Goal: Complete application form

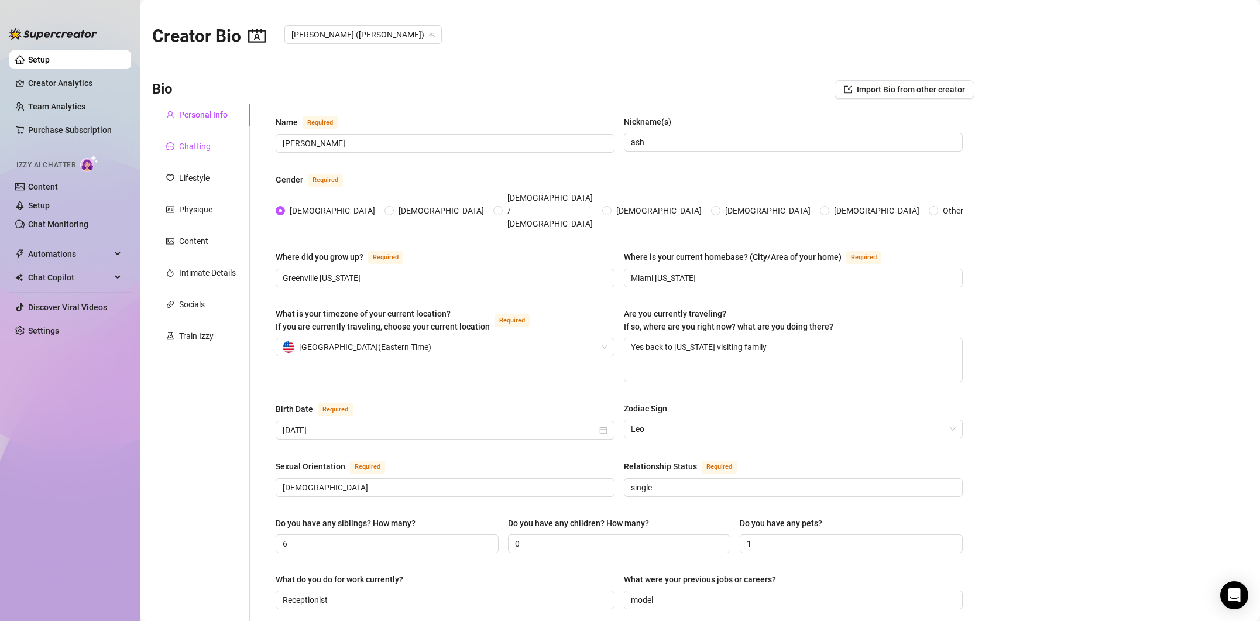
click at [191, 148] on div "Chatting" at bounding box center [195, 146] width 32 height 13
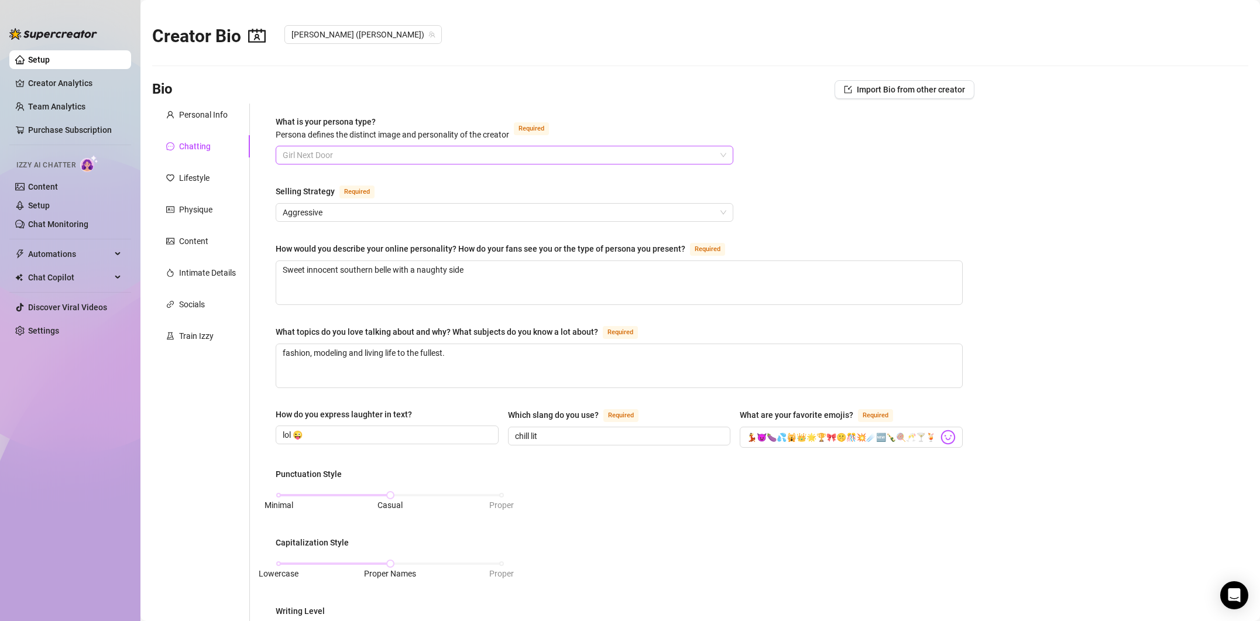
click at [374, 156] on span "Girl Next Door" at bounding box center [505, 155] width 444 height 18
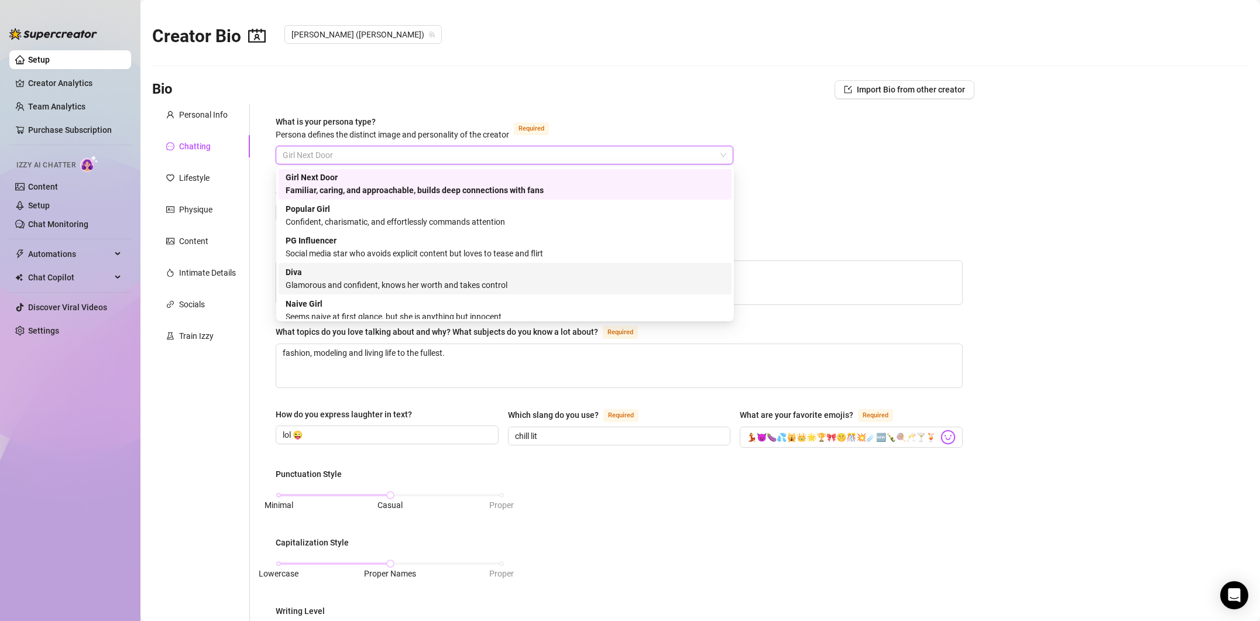
scroll to position [40, 0]
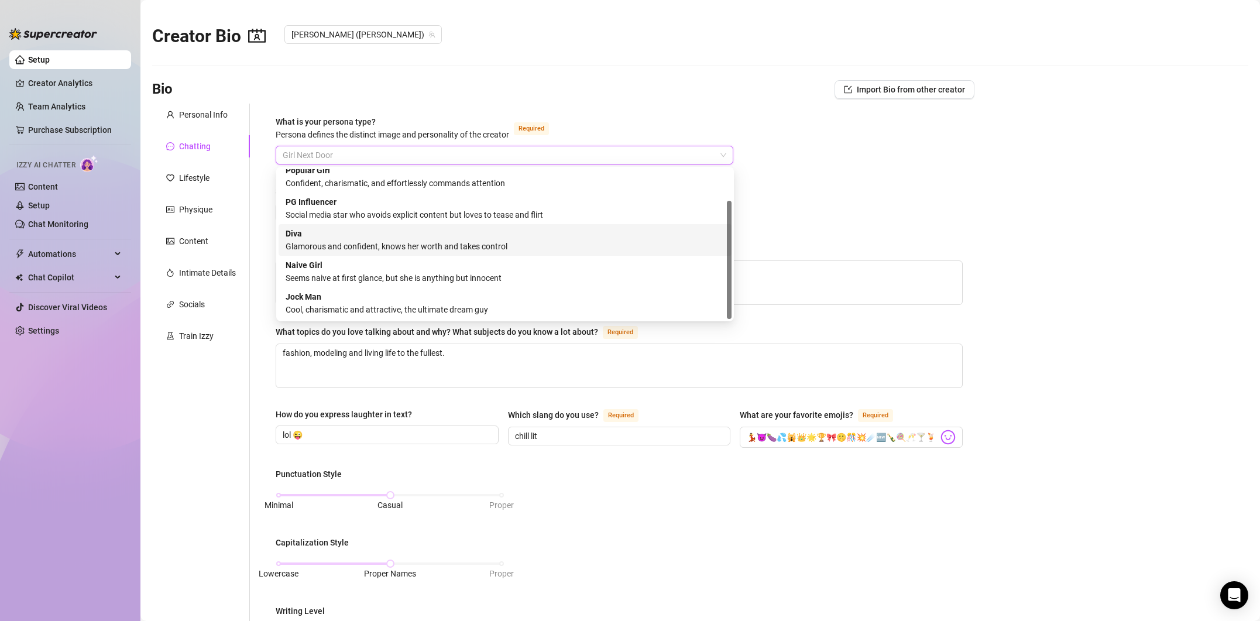
click at [413, 244] on div "Glamorous and confident, knows her worth and takes control" at bounding box center [505, 246] width 439 height 13
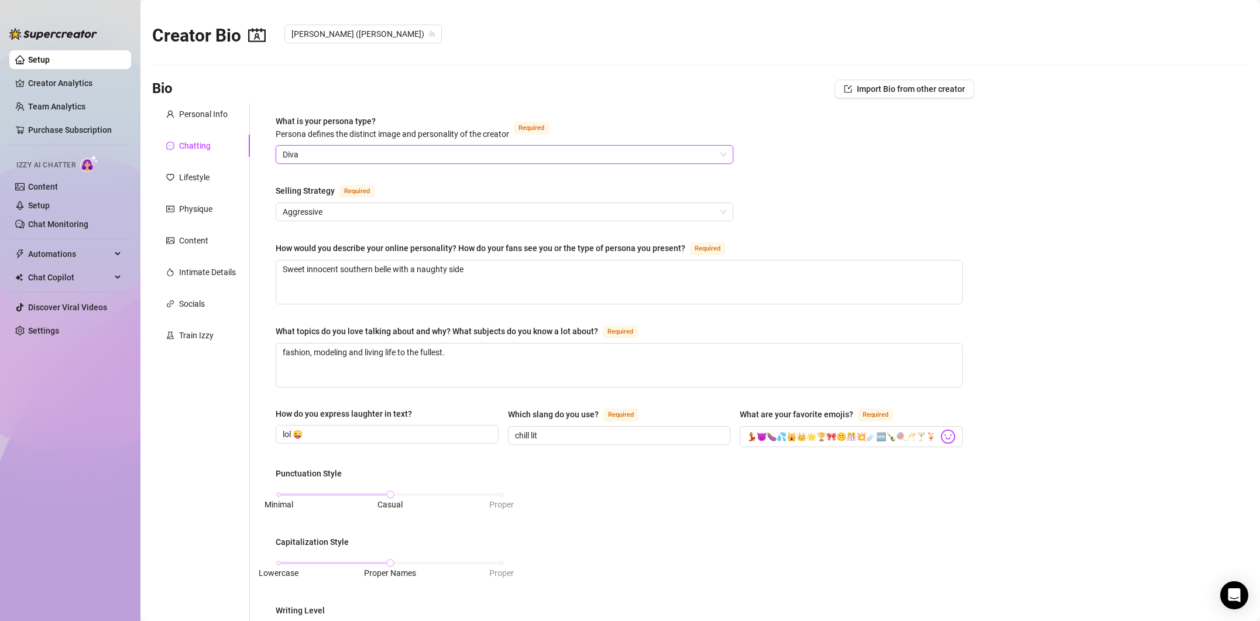
scroll to position [2, 0]
click at [331, 37] on span "[PERSON_NAME] ([PERSON_NAME])" at bounding box center [363, 33] width 143 height 18
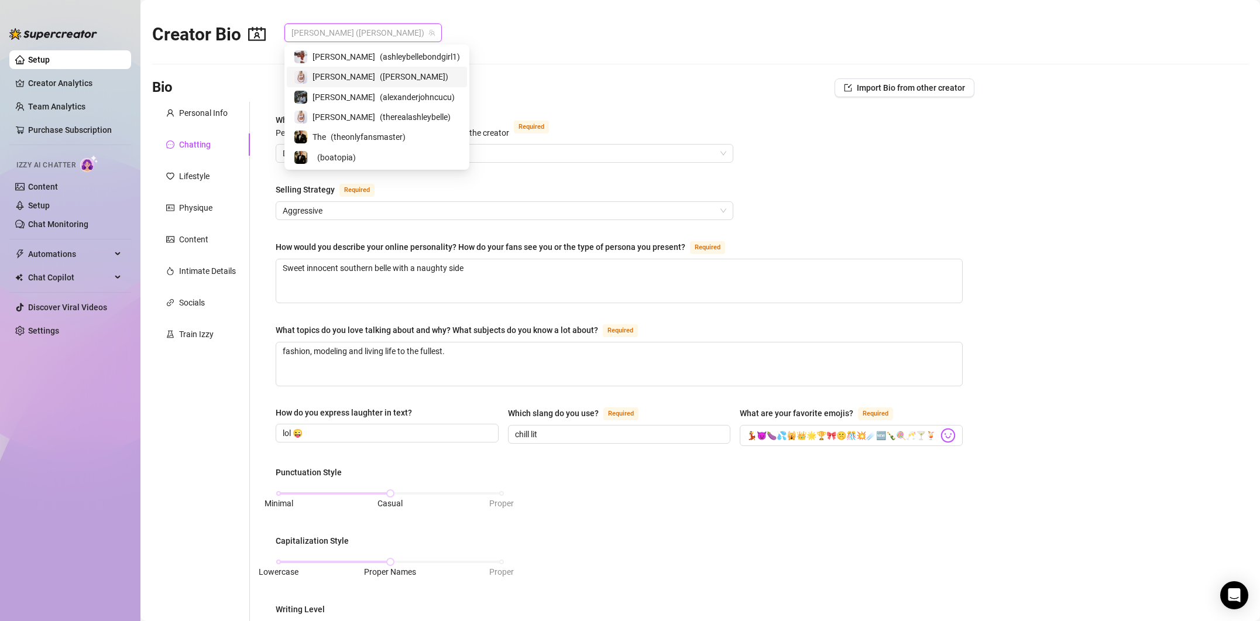
click at [327, 77] on span "[PERSON_NAME]" at bounding box center [344, 76] width 63 height 13
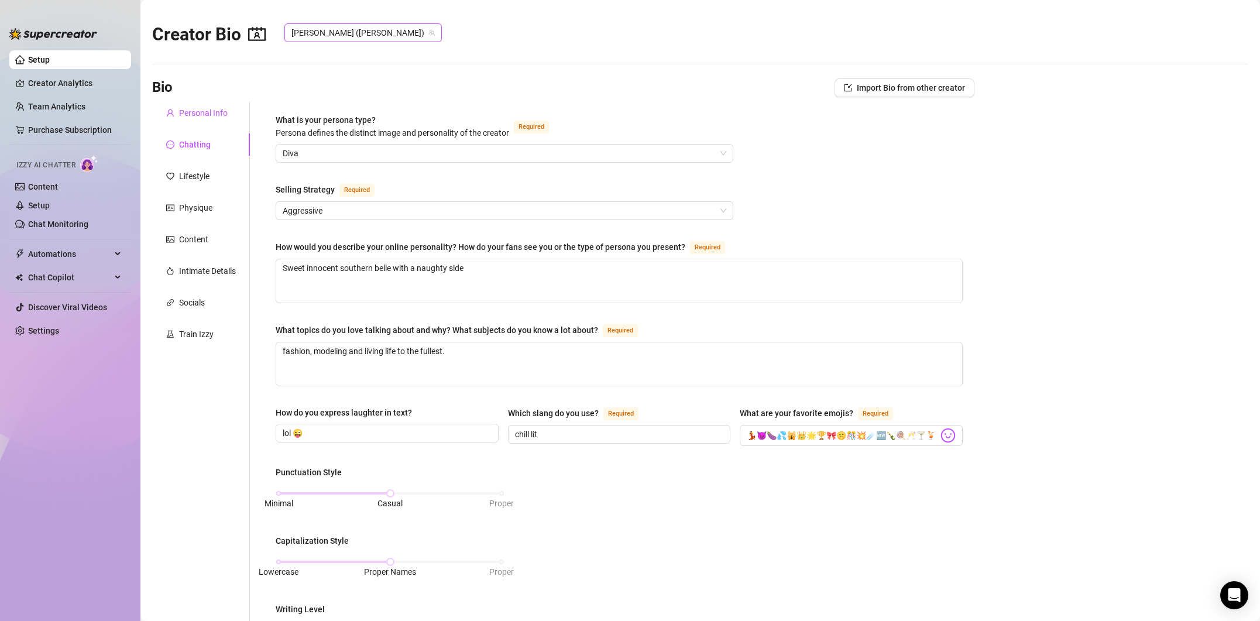
click at [227, 111] on div "Personal Info" at bounding box center [203, 113] width 49 height 13
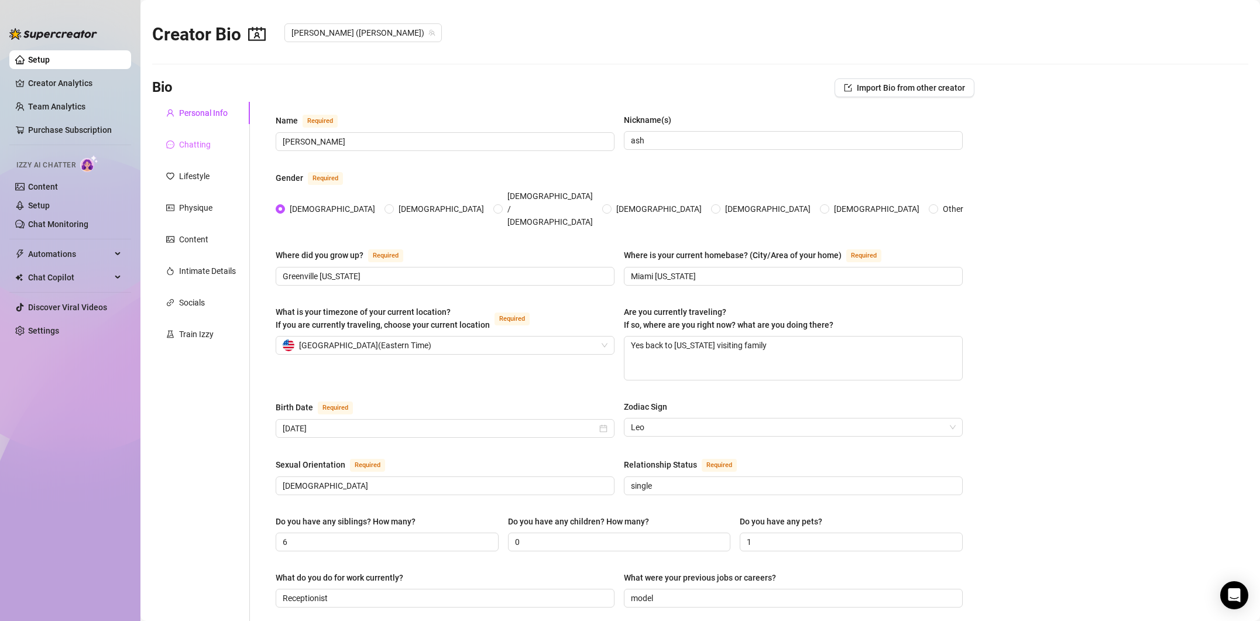
click at [211, 140] on div "Chatting" at bounding box center [201, 144] width 98 height 22
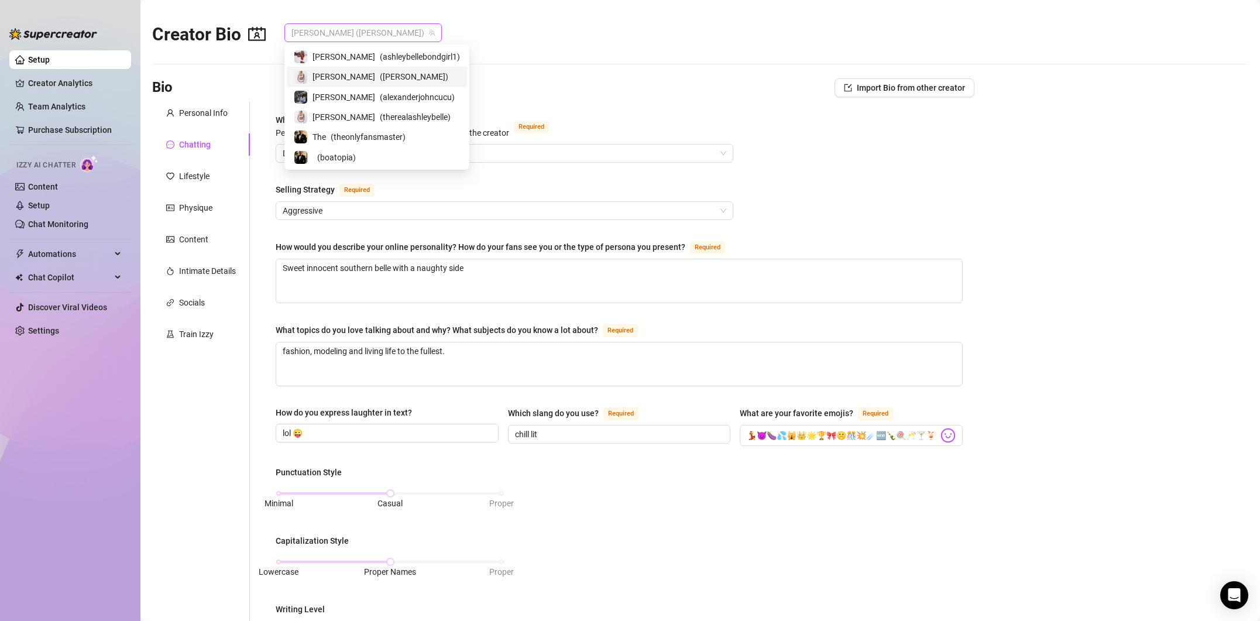
click at [351, 37] on span "[PERSON_NAME] ([PERSON_NAME])" at bounding box center [363, 33] width 143 height 18
click at [380, 121] on span "( therealashleybelle )" at bounding box center [415, 117] width 71 height 13
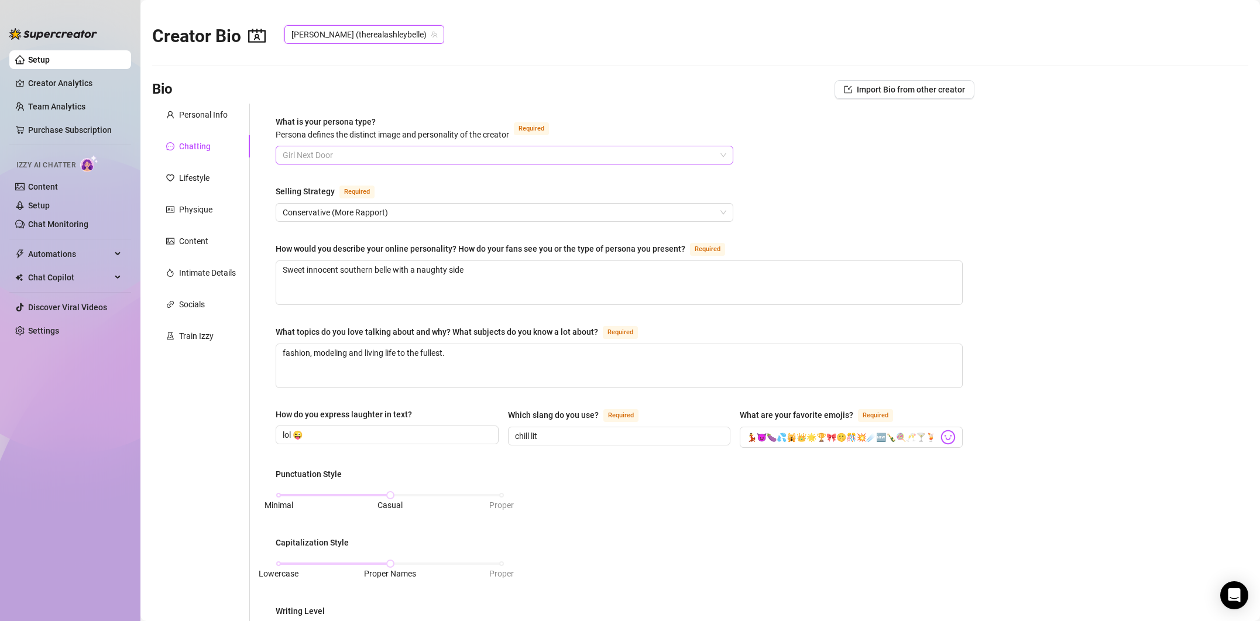
click at [348, 152] on span "Girl Next Door" at bounding box center [505, 155] width 444 height 18
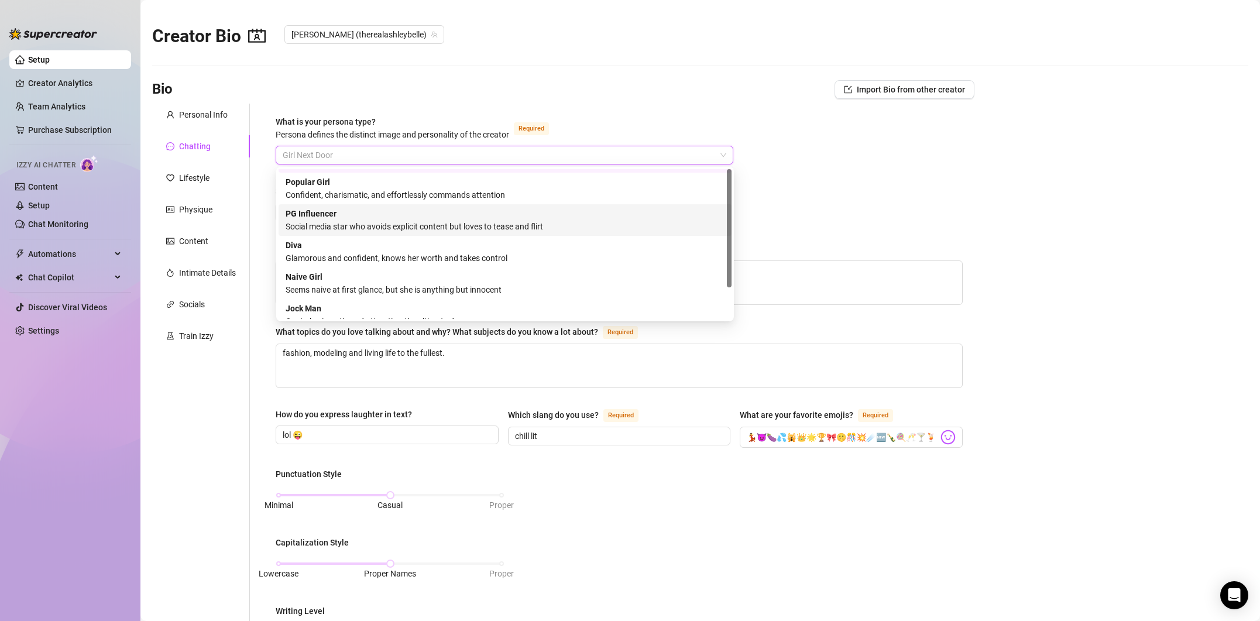
scroll to position [40, 0]
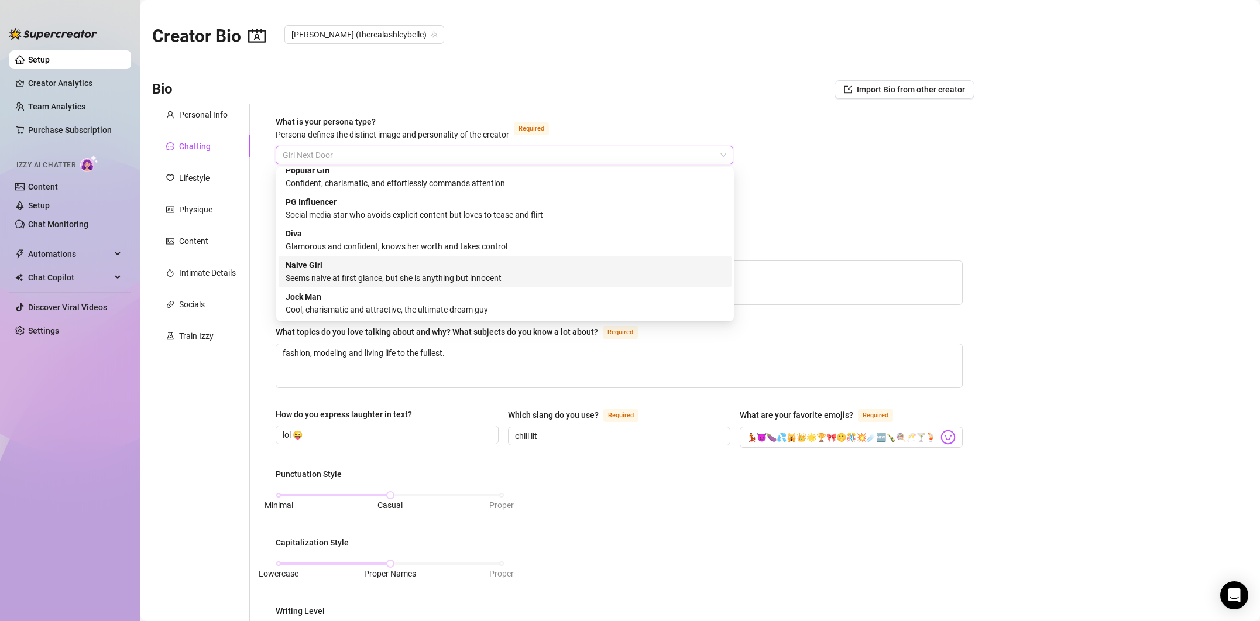
click at [363, 260] on div "Naive Girl Seems naive at first glance, but she is anything but innocent" at bounding box center [505, 272] width 439 height 26
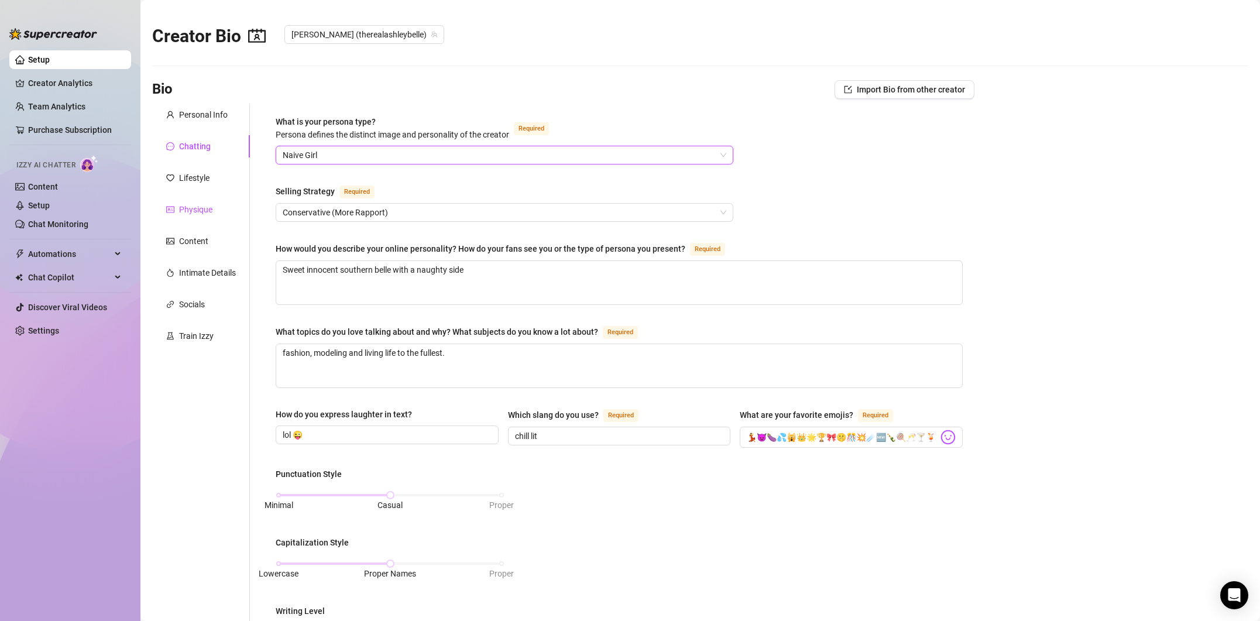
click at [185, 208] on div "Physique" at bounding box center [195, 209] width 33 height 13
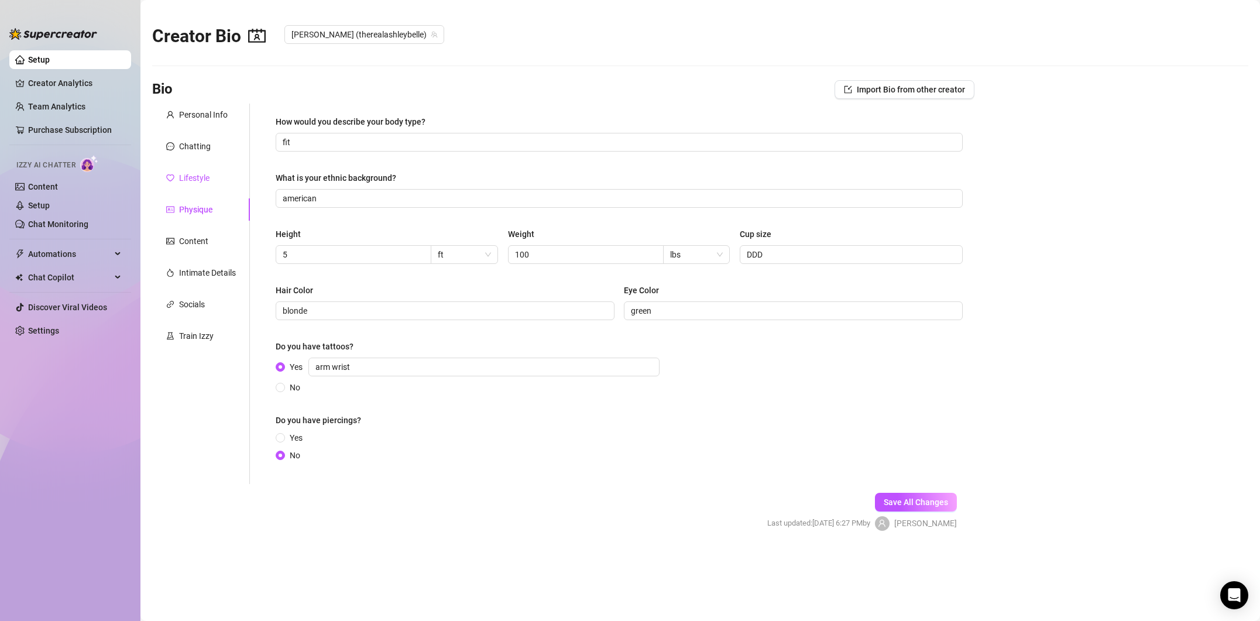
click at [195, 182] on div "Lifestyle" at bounding box center [194, 178] width 30 height 13
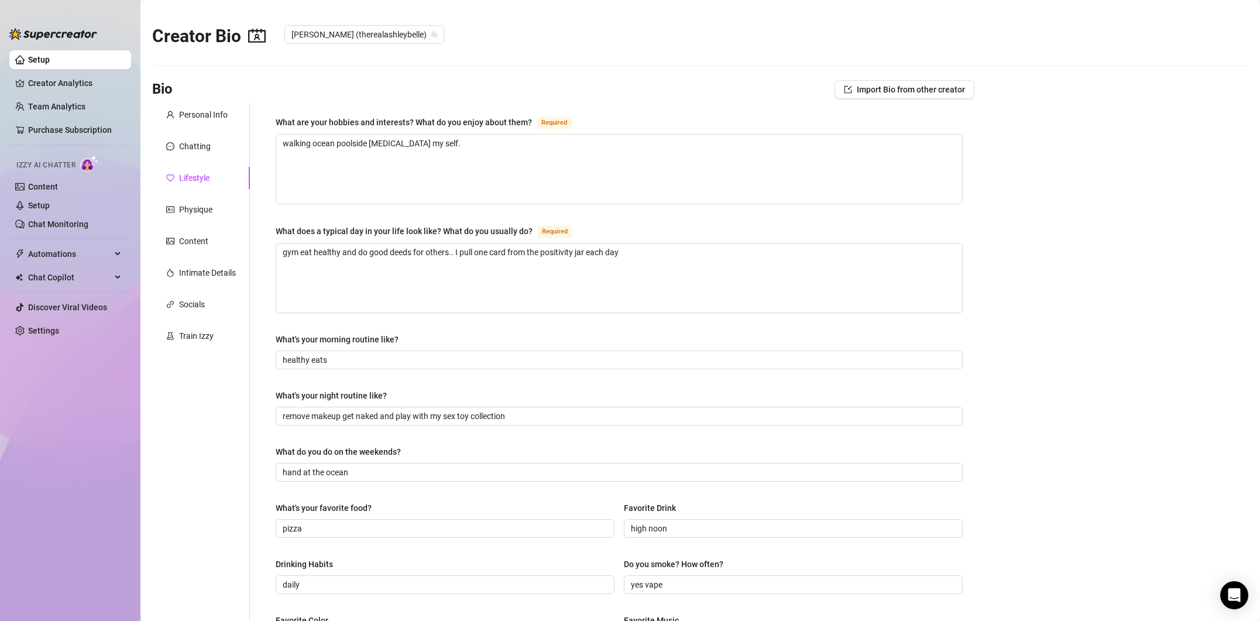
scroll to position [373, 0]
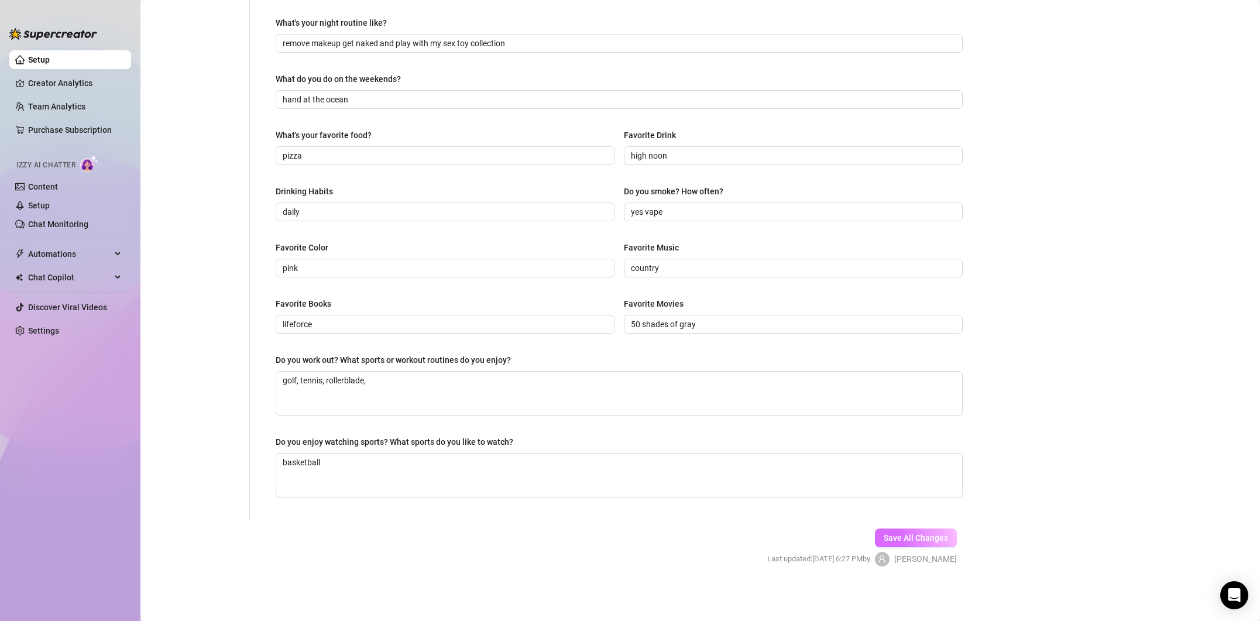
click at [911, 531] on button "Save All Changes" at bounding box center [916, 538] width 82 height 19
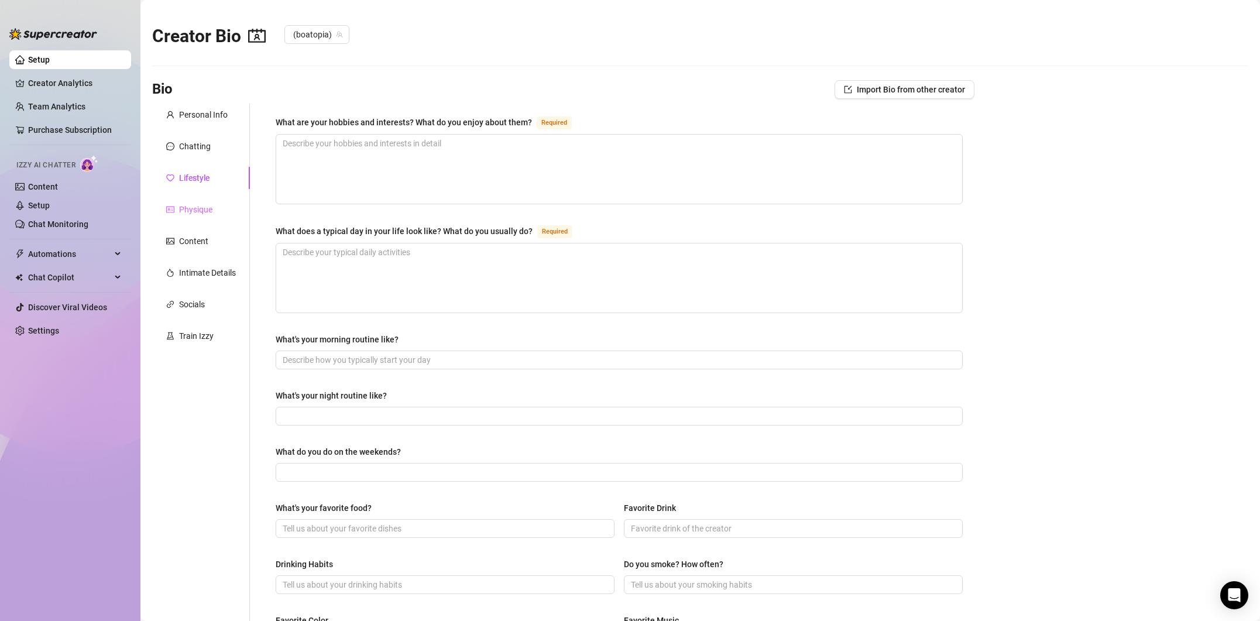
click at [218, 205] on div "Physique" at bounding box center [201, 209] width 98 height 22
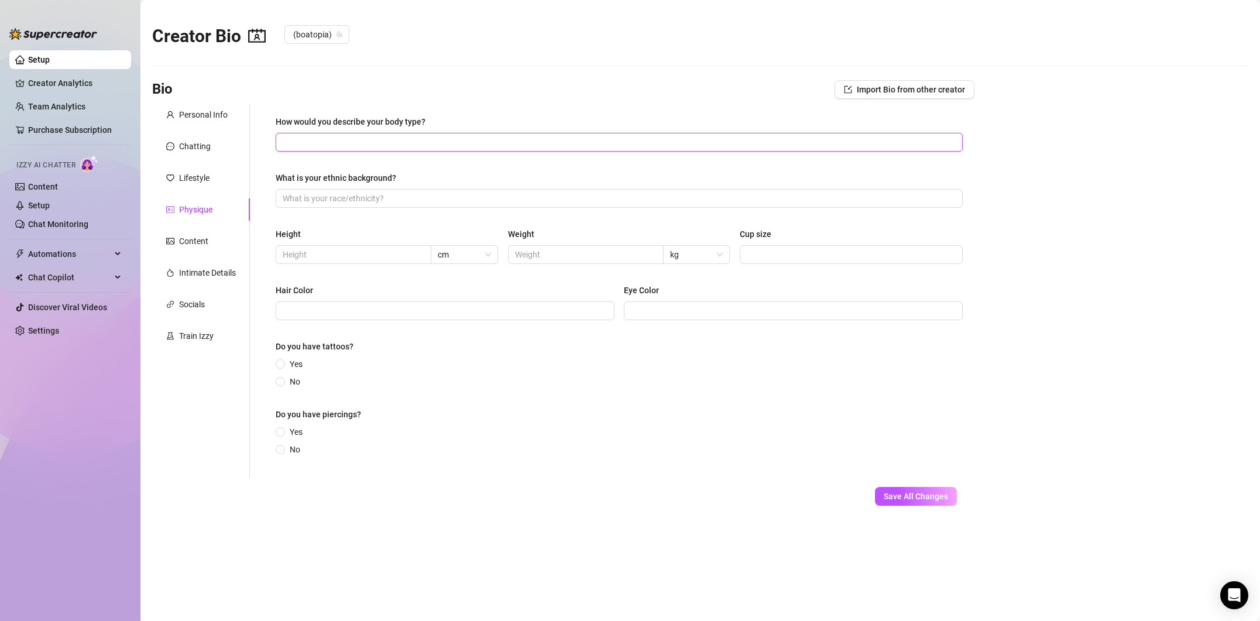
click at [307, 148] on input "How would you describe your body type?" at bounding box center [618, 142] width 671 height 13
click at [332, 144] on input "How would you describe your body type?" at bounding box center [618, 142] width 671 height 13
type input "athletic"
click at [369, 196] on input "What is your ethnic background?" at bounding box center [618, 198] width 671 height 13
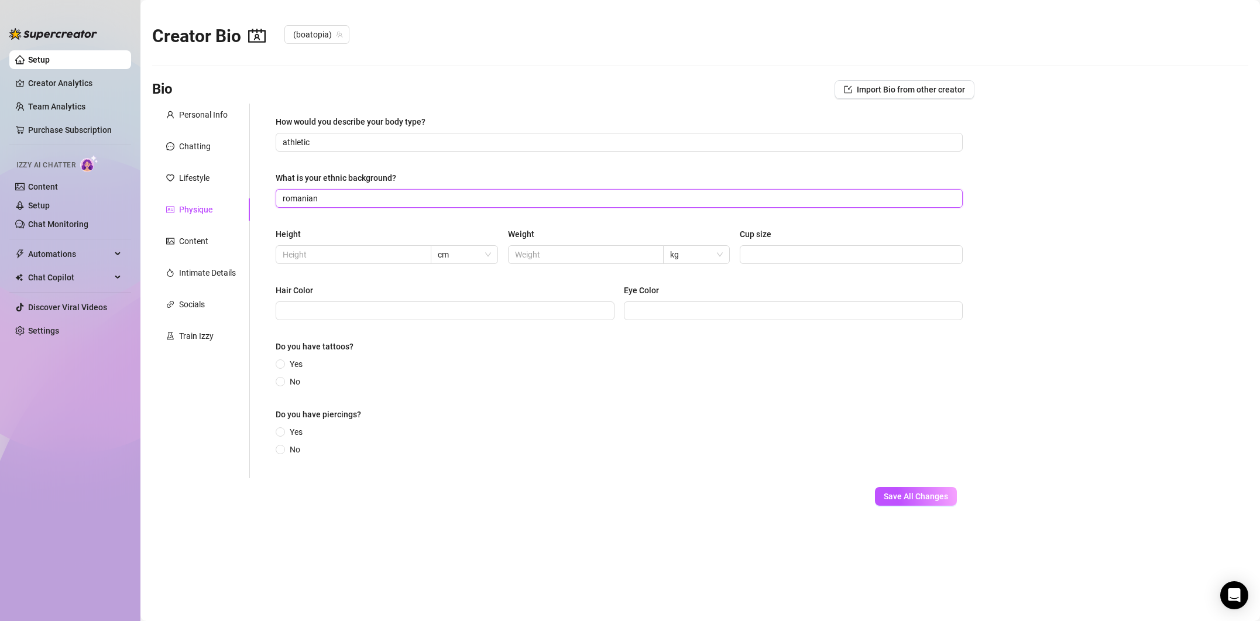
type input "romanian"
click at [391, 256] on input "5" at bounding box center [352, 254] width 139 height 13
click at [441, 251] on span "cm" at bounding box center [464, 255] width 53 height 18
type input "5"
click at [448, 297] on div "ft" at bounding box center [465, 296] width 48 height 13
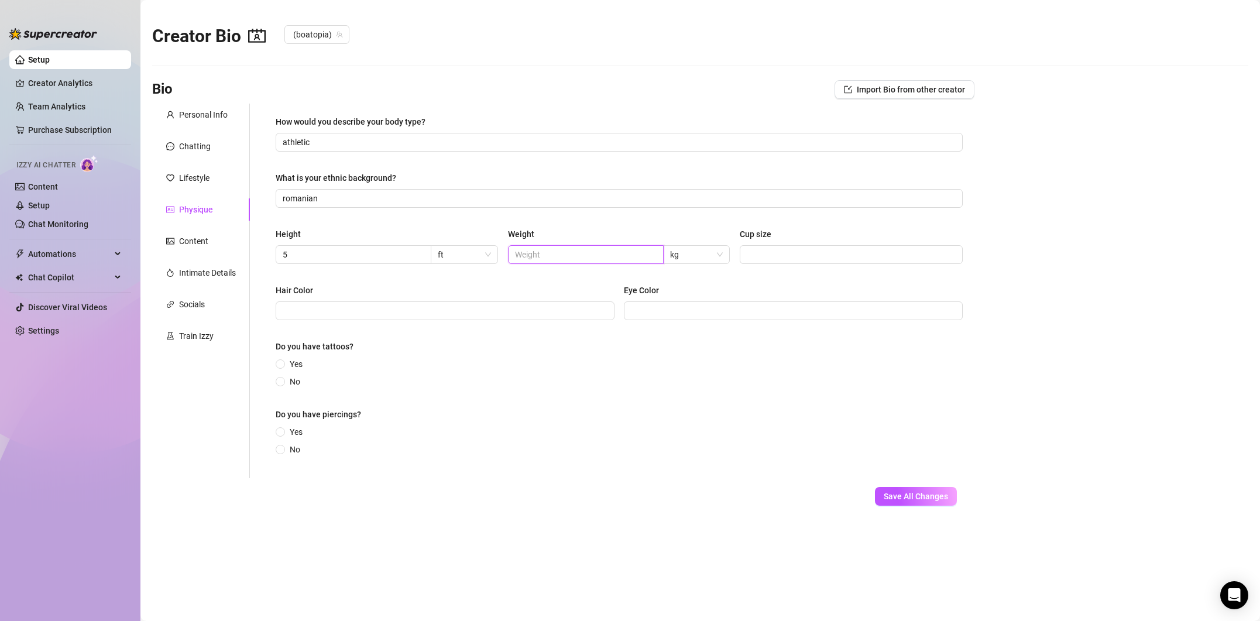
click at [534, 252] on input "text" at bounding box center [584, 254] width 139 height 13
type input "200"
drag, startPoint x: 350, startPoint y: 253, endPoint x: 285, endPoint y: 252, distance: 65.0
click at [285, 252] on input "5" at bounding box center [352, 254] width 139 height 13
type input "6"
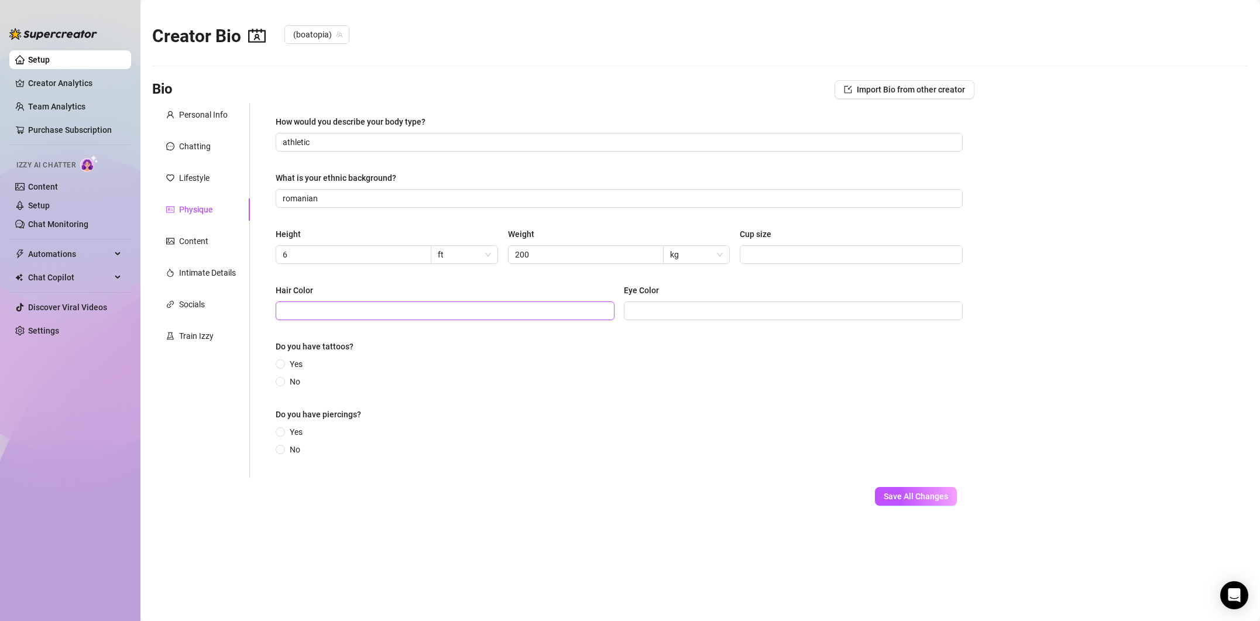
click at [493, 307] on input "Hair Color" at bounding box center [444, 310] width 323 height 13
type input "b"
type input "brown"
type input "blue"
click at [282, 363] on input "Yes" at bounding box center [281, 365] width 5 height 8
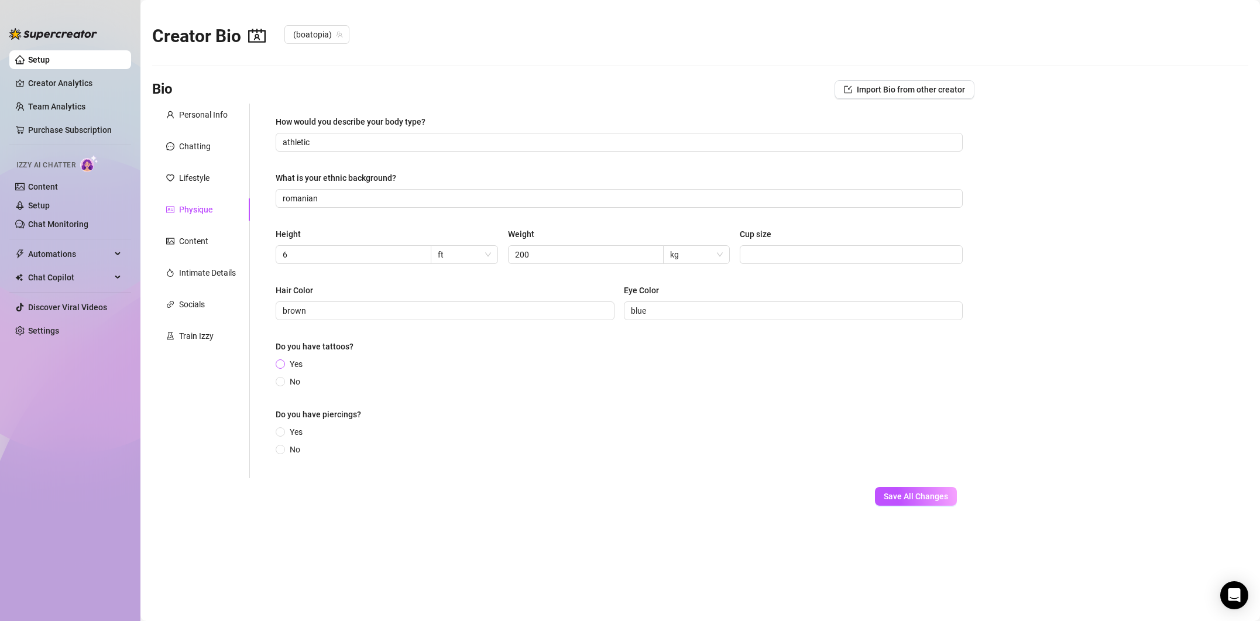
radio input "true"
click at [280, 438] on input "Yes" at bounding box center [281, 439] width 5 height 8
radio input "true"
drag, startPoint x: 283, startPoint y: 463, endPoint x: 284, endPoint y: 455, distance: 7.6
click at [283, 463] on input "No" at bounding box center [281, 462] width 5 height 8
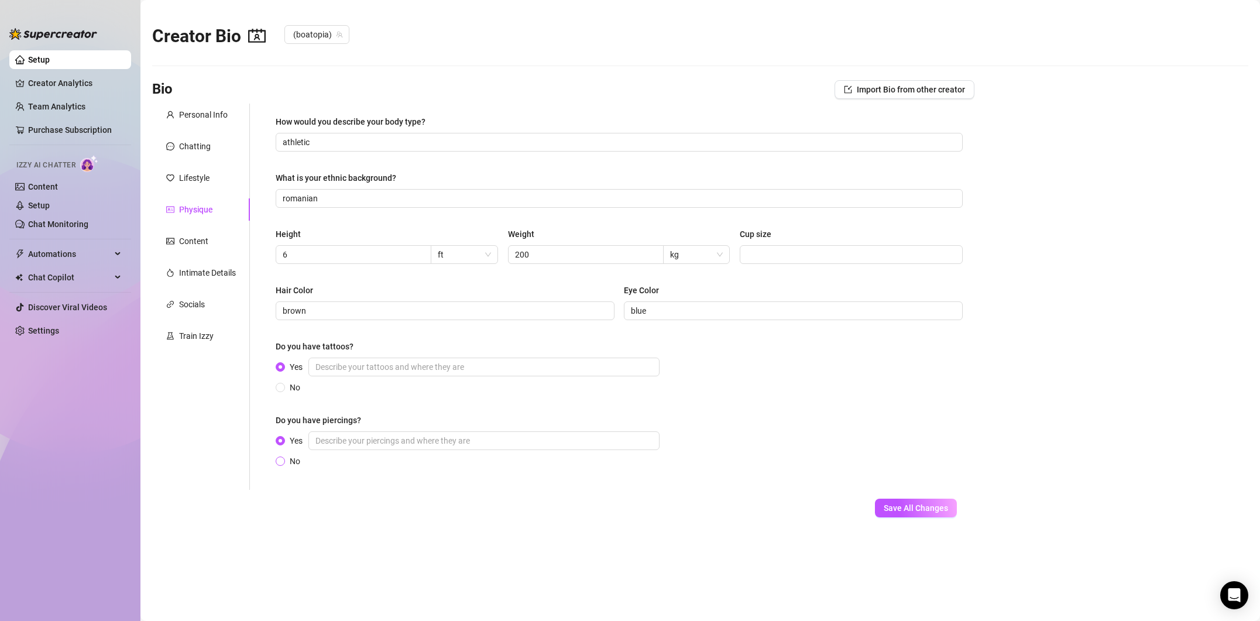
radio input "true"
click at [284, 389] on span at bounding box center [280, 387] width 9 height 9
click at [283, 389] on input "No" at bounding box center [281, 389] width 5 height 8
radio input "true"
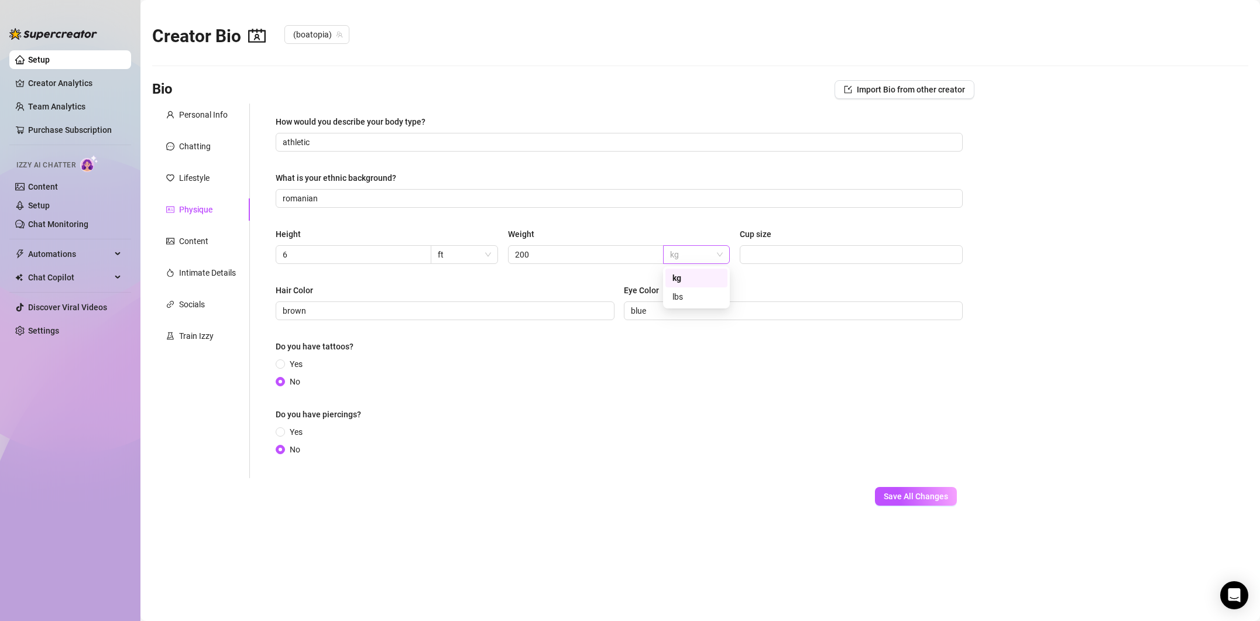
click at [722, 251] on span "kg" at bounding box center [696, 255] width 53 height 18
click at [699, 294] on div "lbs" at bounding box center [697, 296] width 48 height 13
click at [898, 491] on button "Save All Changes" at bounding box center [916, 496] width 82 height 19
click at [205, 244] on div "Content" at bounding box center [193, 241] width 29 height 13
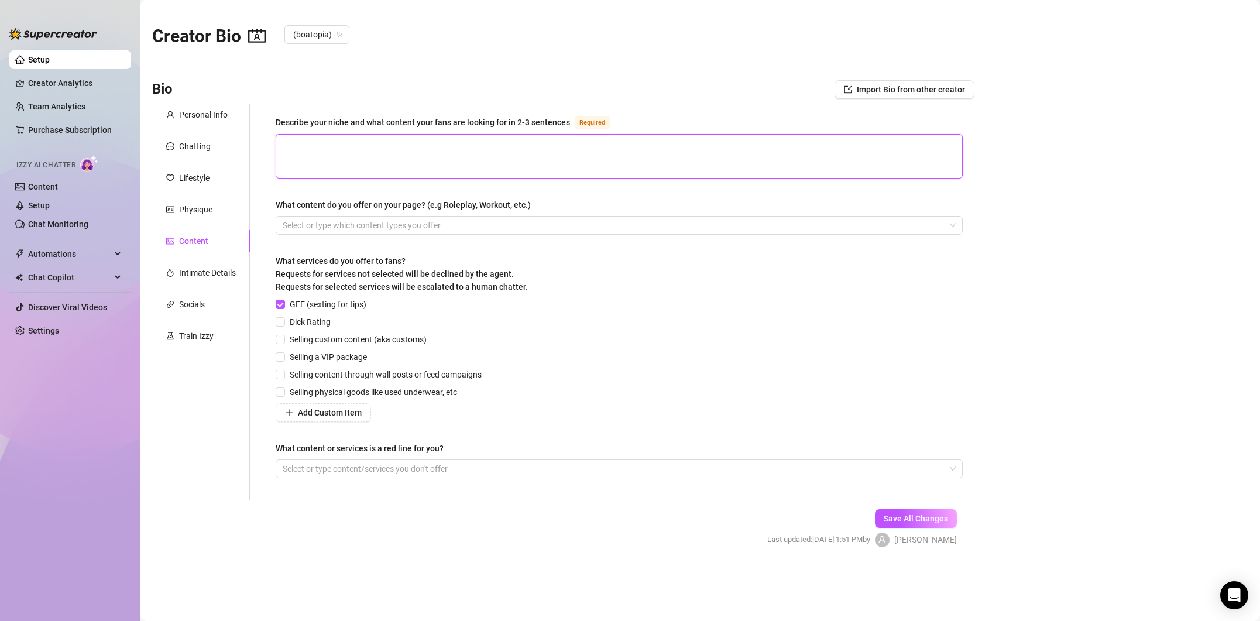
click at [415, 162] on textarea "Describe your niche and what content your fans are looking for in 2-3 sentences…" at bounding box center [619, 156] width 686 height 43
type textarea "b"
type textarea "bo"
type textarea "boy"
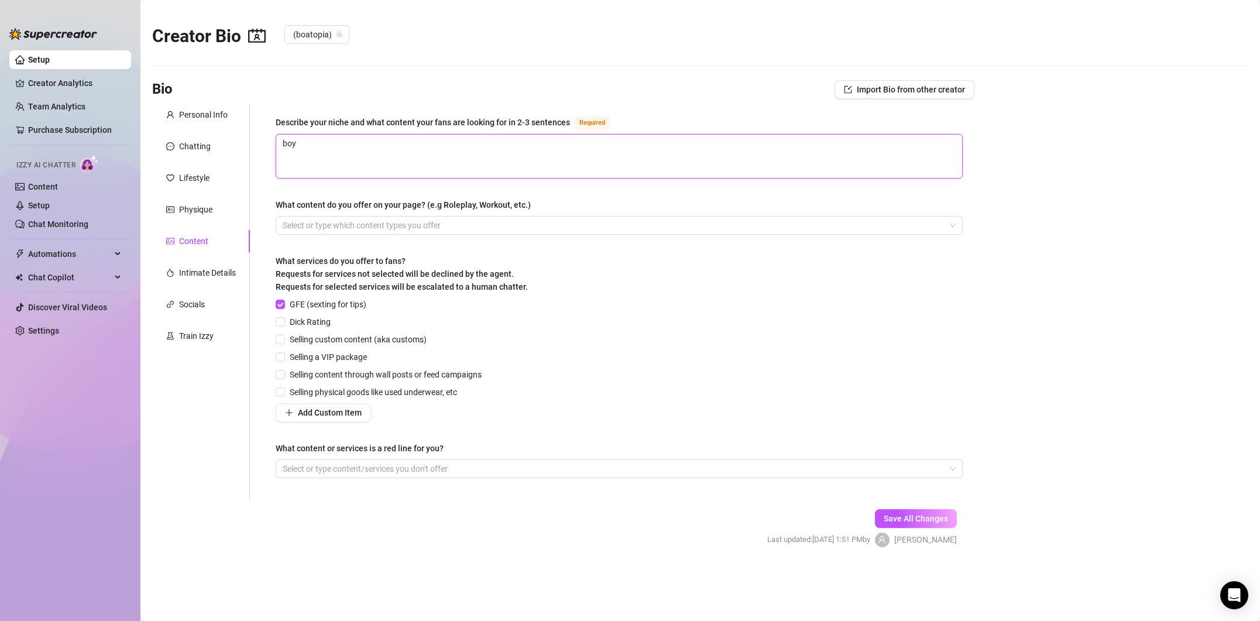
type textarea "boy g"
type textarea "boy gi"
type textarea "boy gir"
type textarea "boy girl"
type textarea "boy girlr"
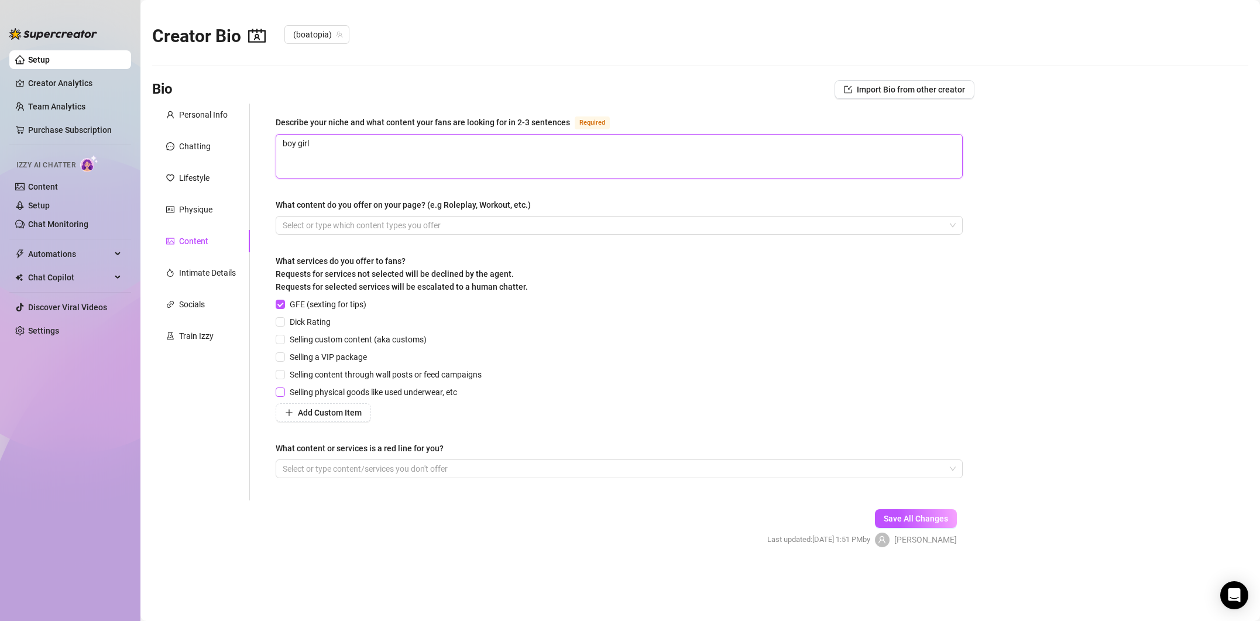
type textarea "boy girl"
click at [280, 390] on input "Selling physical goods like used underwear, etc" at bounding box center [280, 391] width 8 height 8
checkbox input "true"
click at [285, 374] on span at bounding box center [280, 374] width 9 height 9
click at [284, 374] on input "Selling content through wall posts or feed campaigns" at bounding box center [280, 374] width 8 height 8
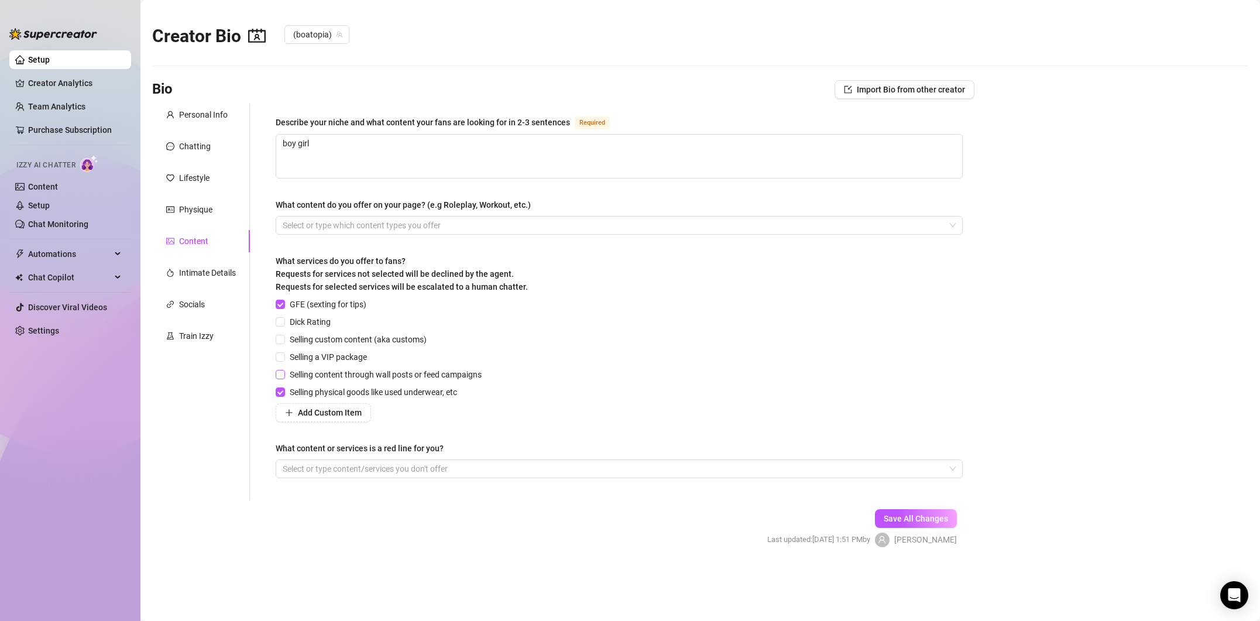
checkbox input "true"
click at [280, 354] on input "Selling a VIP package" at bounding box center [280, 356] width 8 height 8
checkbox input "true"
drag, startPoint x: 284, startPoint y: 337, endPoint x: 283, endPoint y: 331, distance: 6.5
click at [284, 337] on span at bounding box center [280, 339] width 9 height 9
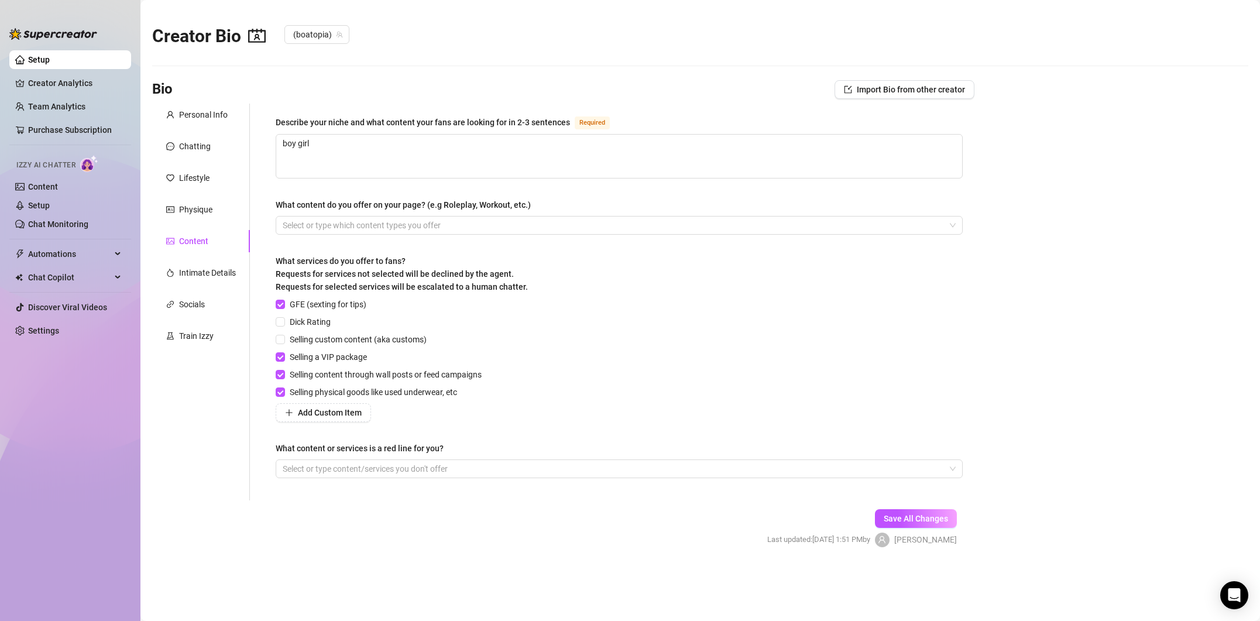
click at [284, 337] on input "Selling custom content (aka customs)" at bounding box center [280, 339] width 8 height 8
checkbox input "true"
click at [282, 323] on input "Dick Rating" at bounding box center [280, 321] width 8 height 8
checkbox input "true"
click at [902, 517] on span "Save All Changes" at bounding box center [916, 518] width 64 height 9
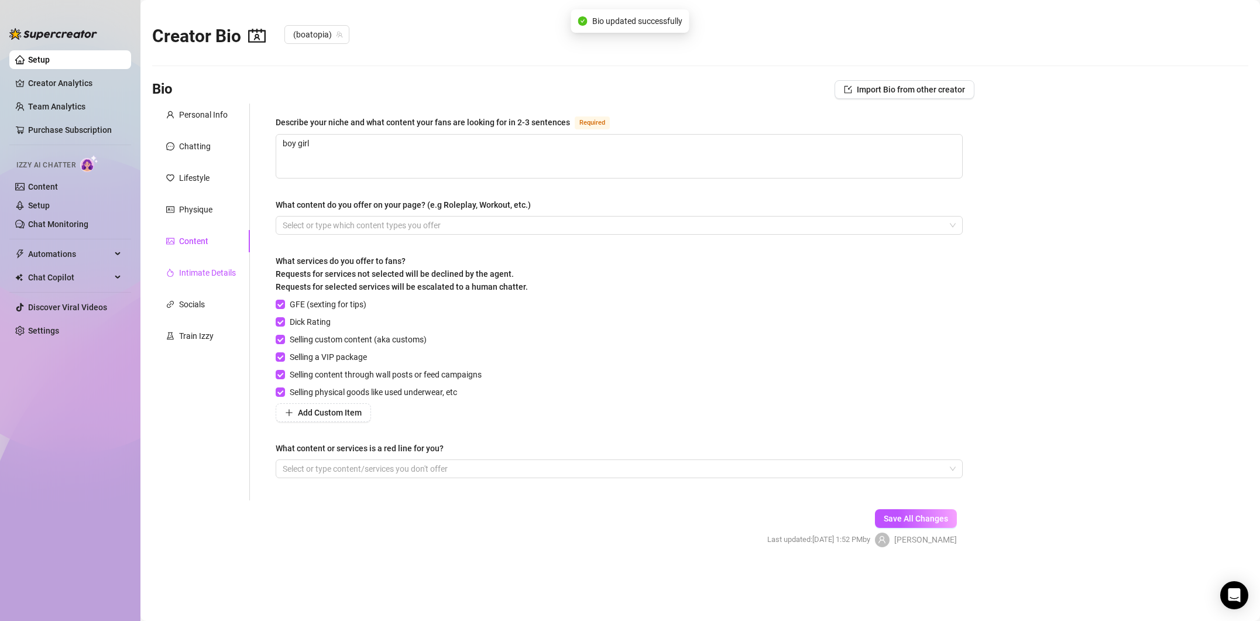
click at [203, 269] on div "Intimate Details" at bounding box center [207, 272] width 57 height 13
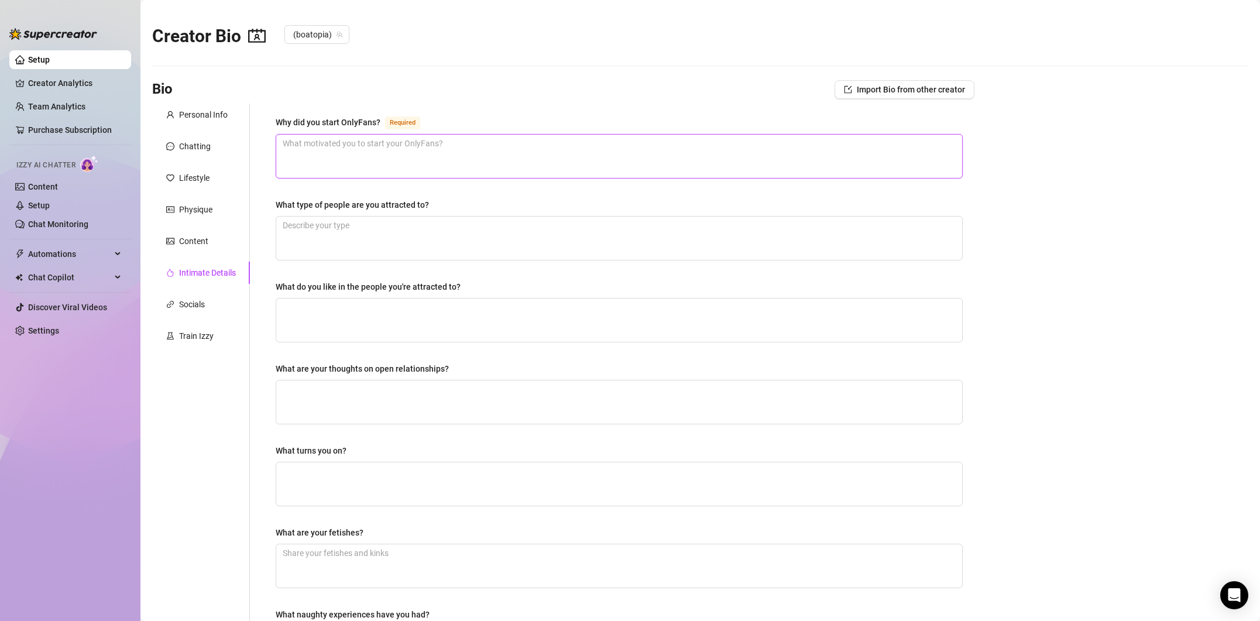
click at [369, 157] on textarea "Why did you start OnlyFans? Required" at bounding box center [619, 156] width 686 height 43
type textarea "t"
type textarea "to"
type textarea "to b"
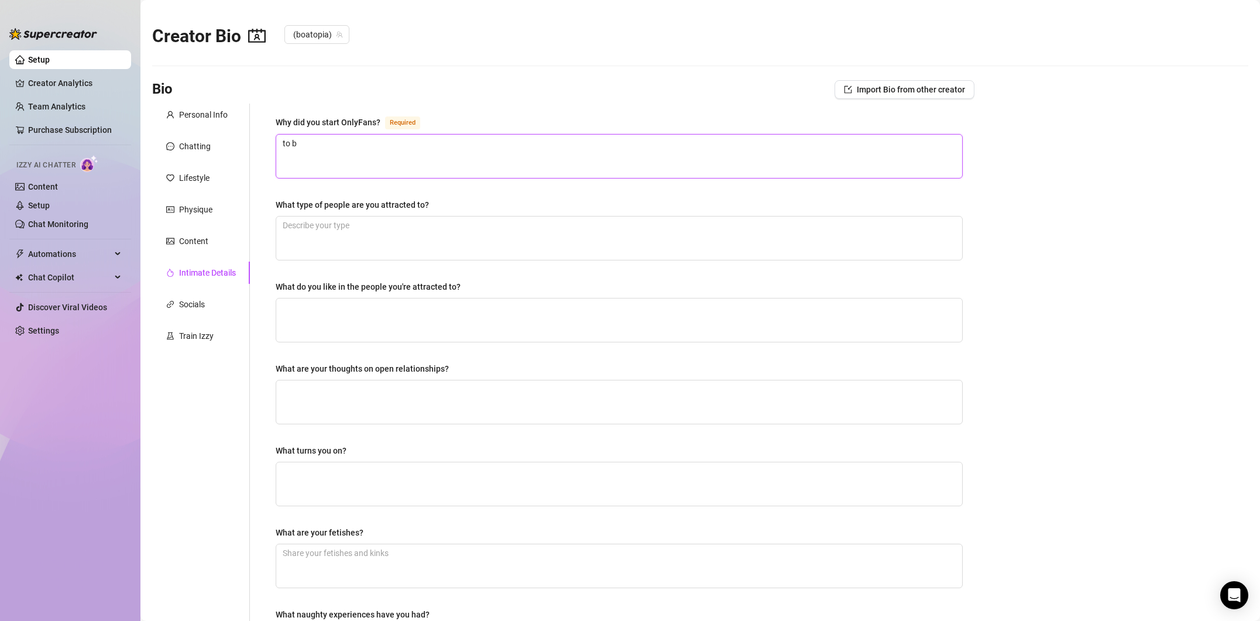
type textarea "to be"
type textarea "to be na"
type textarea "to be nau"
type textarea "to be naug"
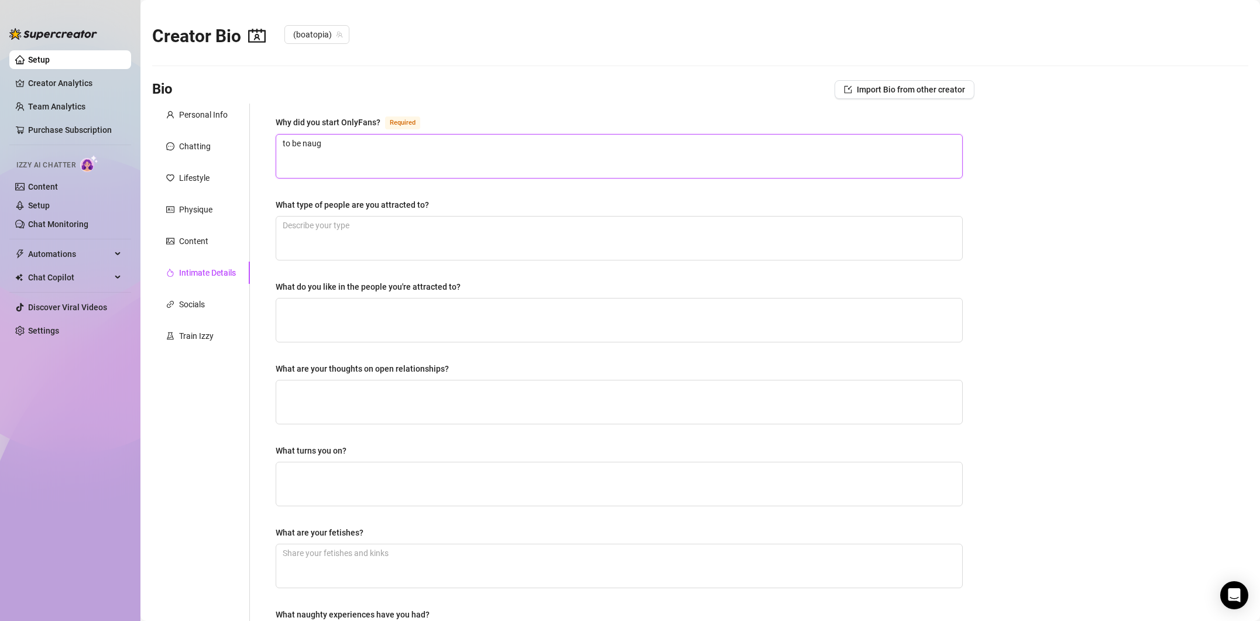
type textarea "to be naugh"
type textarea "to be naught"
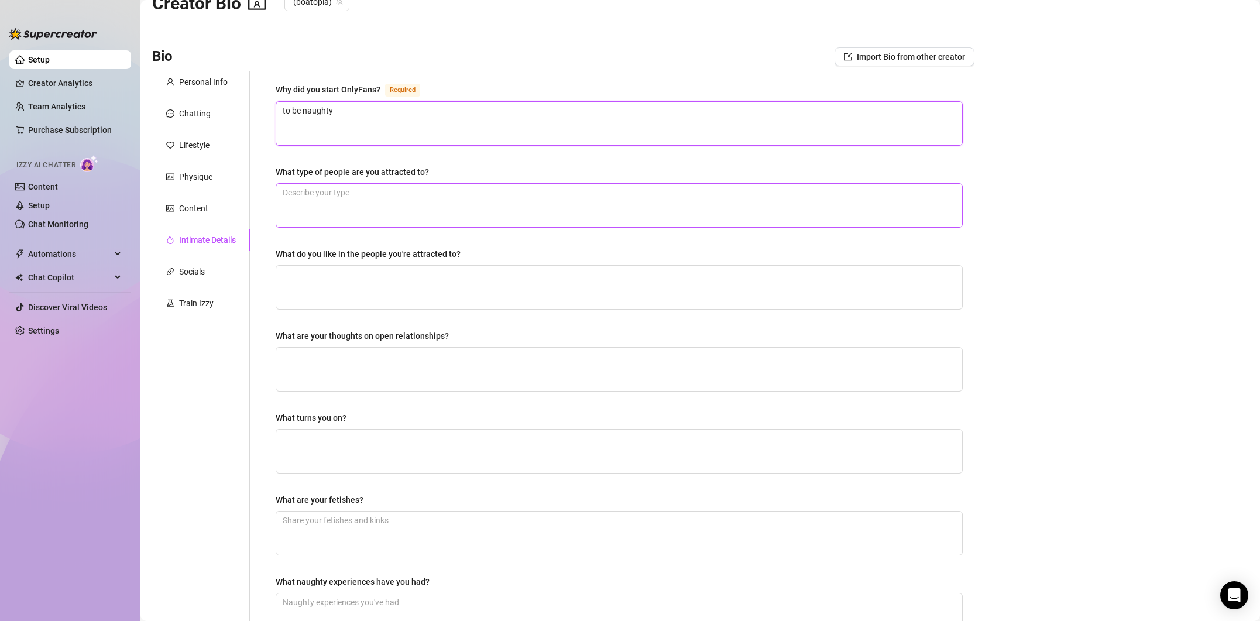
type textarea "to be naughty"
click at [377, 187] on textarea "What type of people are you attracted to?" at bounding box center [619, 205] width 686 height 43
click at [217, 270] on div "Socials" at bounding box center [201, 271] width 98 height 22
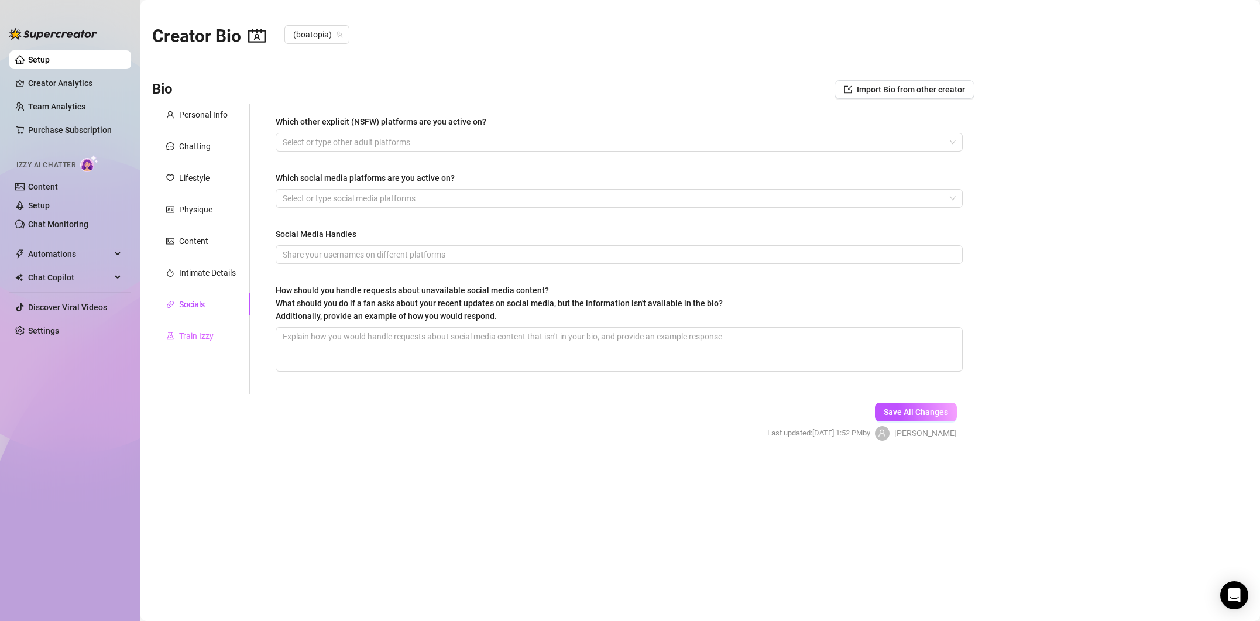
click at [207, 329] on div "Train Izzy" at bounding box center [201, 336] width 98 height 22
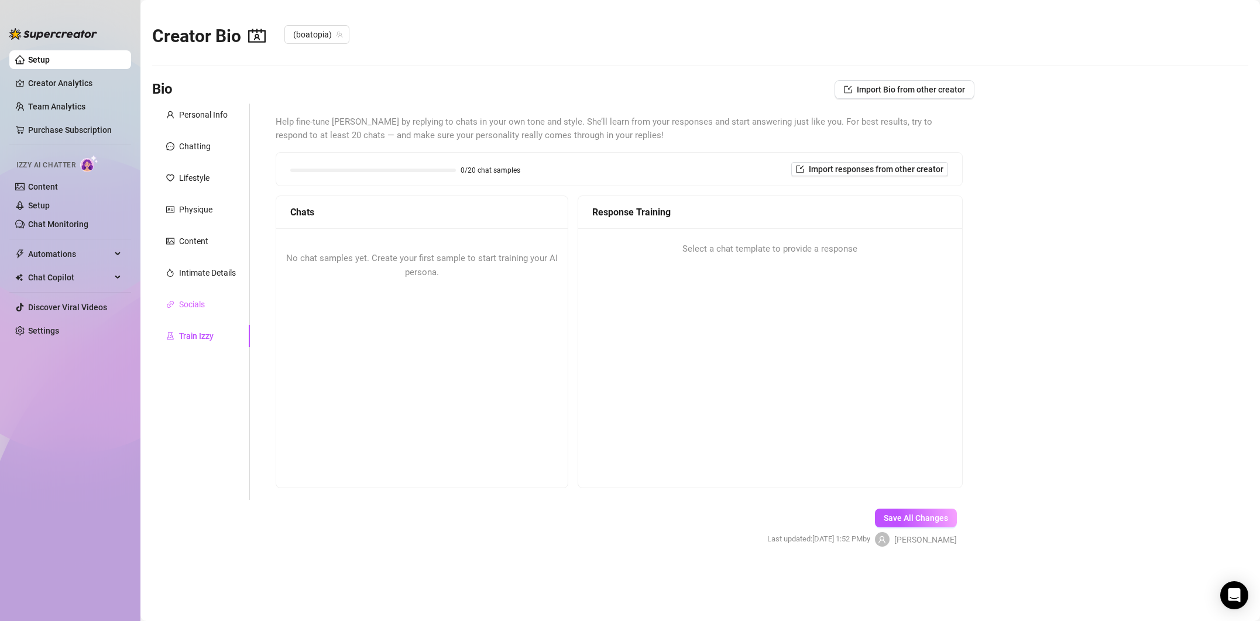
click at [205, 307] on div "Socials" at bounding box center [201, 304] width 98 height 22
